Goal: Transaction & Acquisition: Purchase product/service

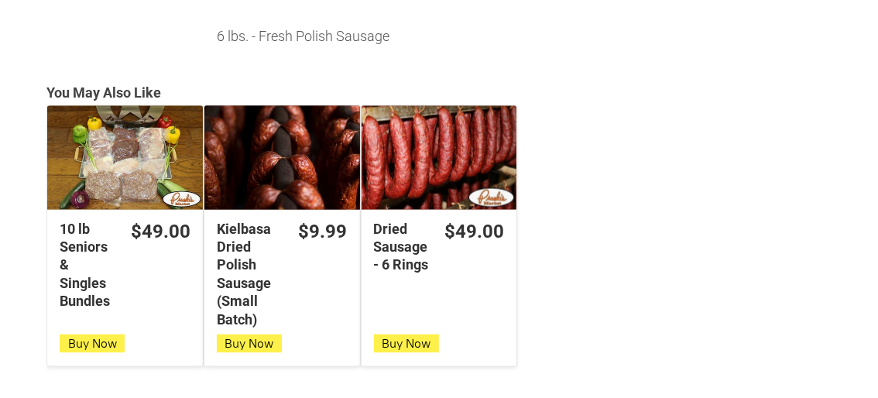
scroll to position [1108, 0]
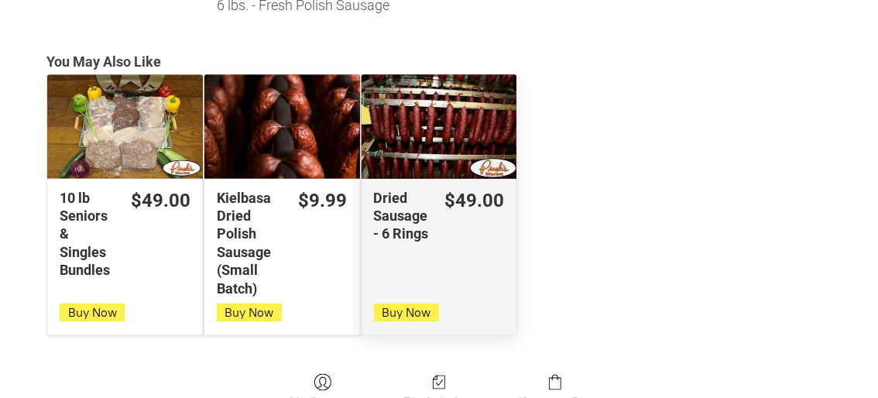
click at [410, 116] on div "Dried Sausage - 6 Rings" at bounding box center [439, 127] width 156 height 104
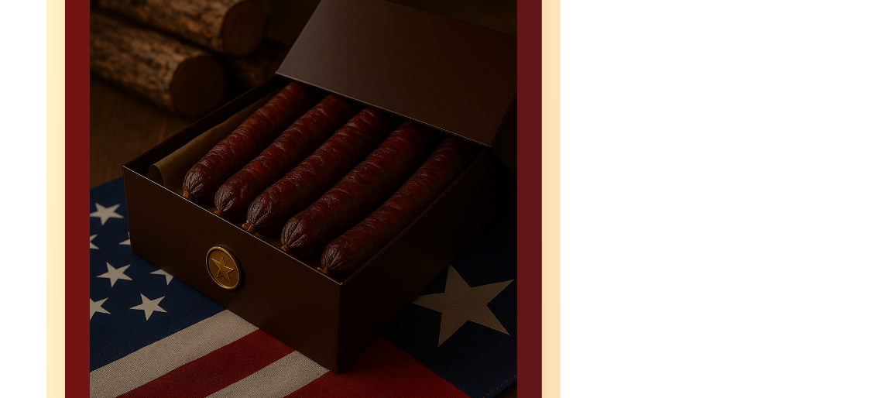
scroll to position [1174, 0]
